Goal: Task Accomplishment & Management: Manage account settings

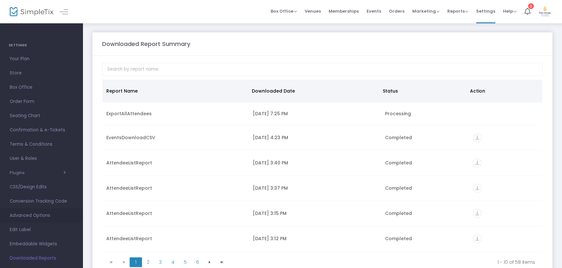
click at [29, 211] on link "Advanced Options" at bounding box center [41, 216] width 83 height 14
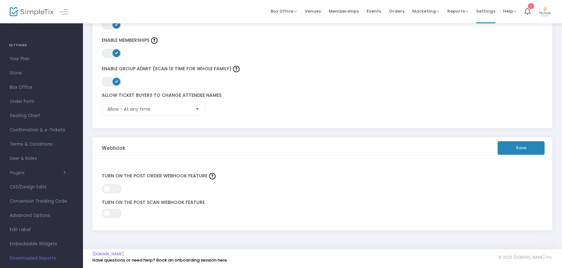
scroll to position [197, 0]
click at [463, 11] on span "Reports" at bounding box center [457, 11] width 21 height 6
click at [483, 9] on span "Settings" at bounding box center [485, 11] width 19 height 17
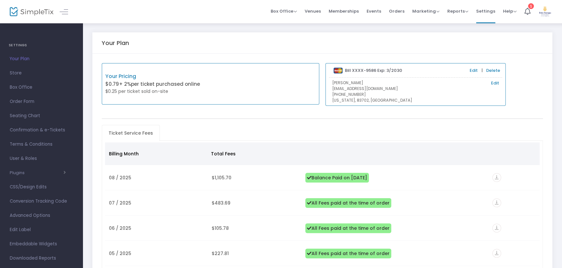
click at [30, 85] on span "Box Office" at bounding box center [41, 87] width 63 height 8
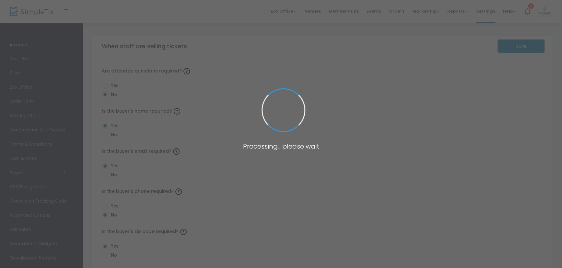
radio input "false"
radio input "true"
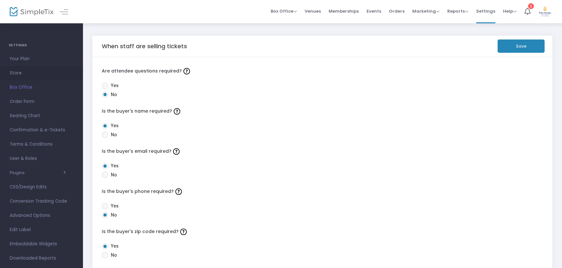
click at [19, 70] on span "Store" at bounding box center [41, 73] width 63 height 8
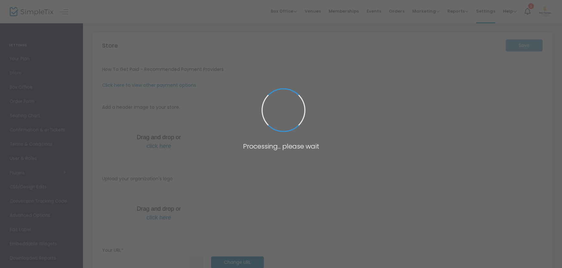
type input "[URL]"
radio input "true"
type input "2"
type input "Boise Baroque"
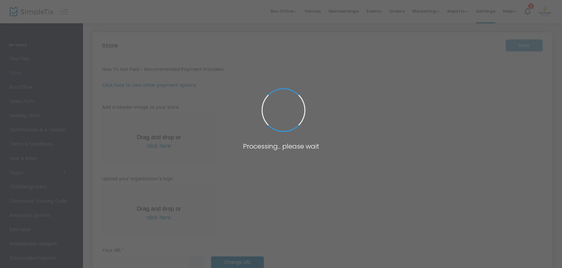
type input "[PHONE_NUMBER]"
type input "[EMAIL_ADDRESS][DOMAIN_NAME]"
type input "[DOMAIN_NAME][URL]"
type input "boisebaroque"
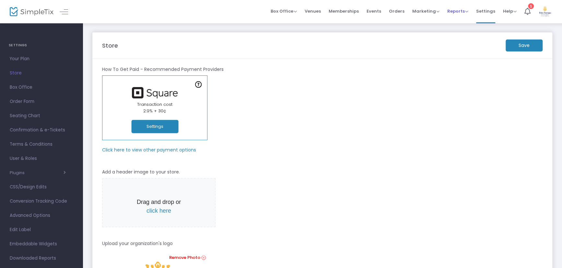
click at [456, 10] on span "Reports" at bounding box center [457, 11] width 21 height 6
click at [461, 32] on li "Sales Reports" at bounding box center [468, 34] width 42 height 13
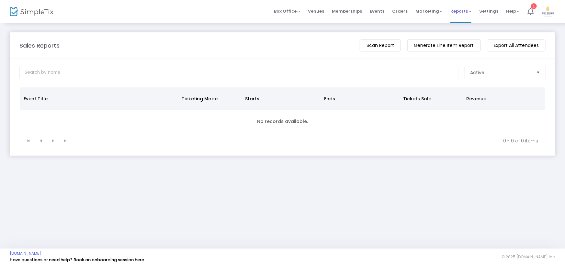
click at [475, 11] on li "Reports Analytics Sales Reports Download" at bounding box center [461, 11] width 29 height 23
click at [467, 12] on span "Reports" at bounding box center [461, 11] width 21 height 6
click at [468, 52] on li "Download" at bounding box center [472, 46] width 42 height 13
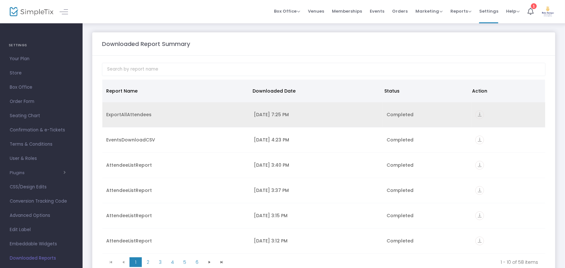
click at [476, 113] on icon "vertical_align_bottom" at bounding box center [480, 114] width 9 height 9
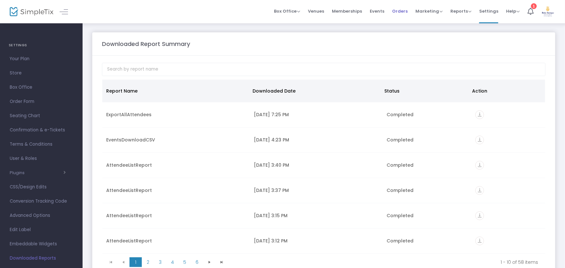
click at [404, 9] on span "Orders" at bounding box center [400, 11] width 16 height 17
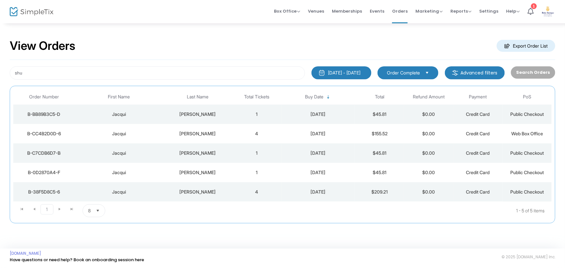
click at [422, 72] on span "Order Complete" at bounding box center [404, 72] width 38 height 7
click at [479, 71] on m-button "Advanced filters" at bounding box center [475, 72] width 60 height 13
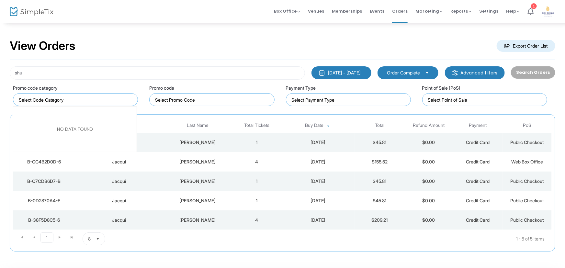
click at [85, 99] on input "NO DATA FOUND" at bounding box center [77, 100] width 116 height 7
click at [88, 100] on input "NO DATA FOUND" at bounding box center [77, 100] width 116 height 7
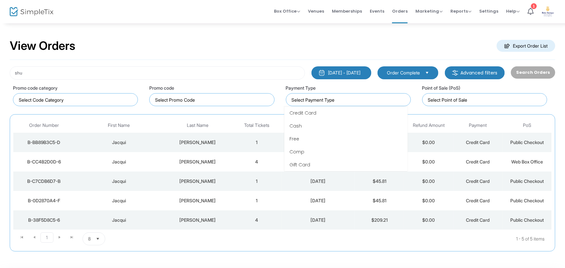
click at [333, 97] on input at bounding box center [350, 100] width 116 height 7
click at [341, 100] on input at bounding box center [350, 100] width 116 height 7
click at [457, 102] on input at bounding box center [486, 100] width 116 height 7
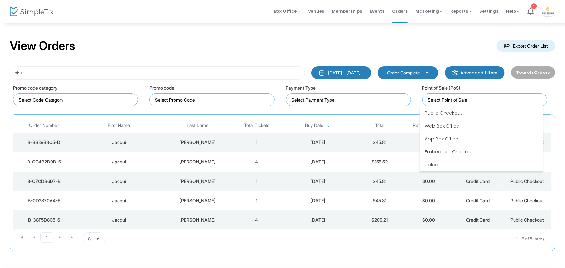
click at [463, 101] on input at bounding box center [486, 100] width 116 height 7
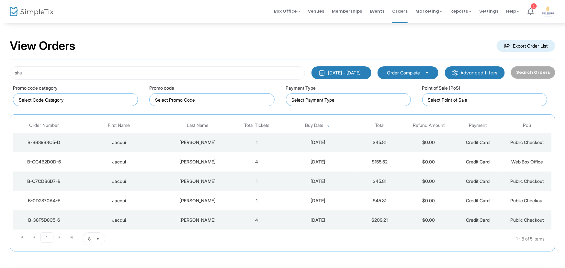
click at [266, 36] on div "View Orders Export Order List" at bounding box center [283, 46] width 546 height 28
click at [33, 69] on input "shu" at bounding box center [157, 72] width 295 height 13
drag, startPoint x: 27, startPoint y: 71, endPoint x: 7, endPoint y: 70, distance: 20.1
click at [7, 71] on div "shu" at bounding box center [157, 72] width 302 height 13
click at [454, 40] on div "View Orders Export Order List" at bounding box center [283, 46] width 546 height 28
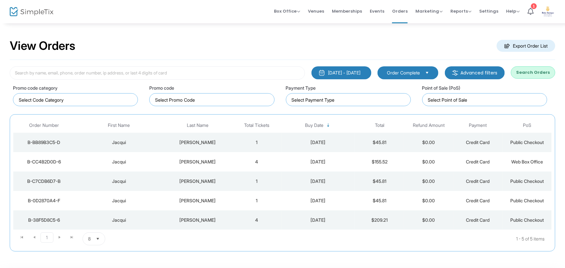
click at [532, 72] on button "Search Orders" at bounding box center [533, 72] width 44 height 12
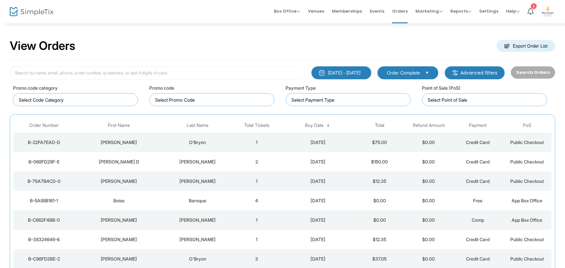
click at [526, 48] on m-button "Export Order List" at bounding box center [526, 46] width 59 height 12
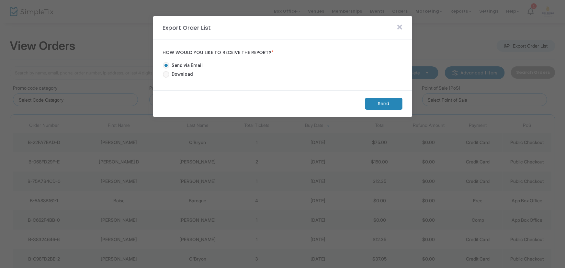
click at [181, 75] on span "Download" at bounding box center [181, 74] width 24 height 7
click at [166, 78] on input "Download" at bounding box center [166, 78] width 0 height 0
radio input "true"
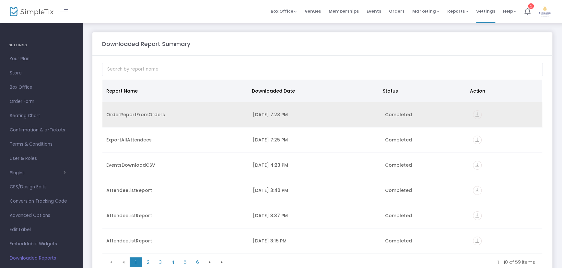
click at [475, 115] on icon "vertical_align_bottom" at bounding box center [477, 114] width 9 height 9
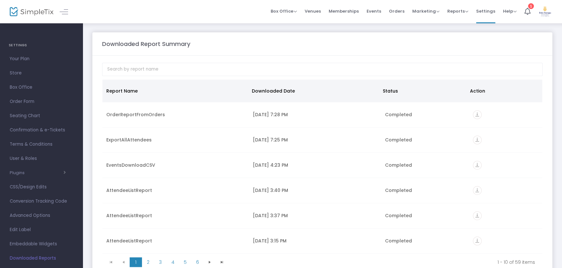
click at [291, 58] on m-panel-content "Report Name Downloaded Date Status Action OrderReportFromOrders [DATE] 7:28 PM …" at bounding box center [322, 167] width 460 height 222
click at [384, 14] on li "Events" at bounding box center [374, 11] width 22 height 23
click at [376, 10] on span "Events" at bounding box center [373, 11] width 15 height 17
